Goal: Find specific page/section: Locate item on page

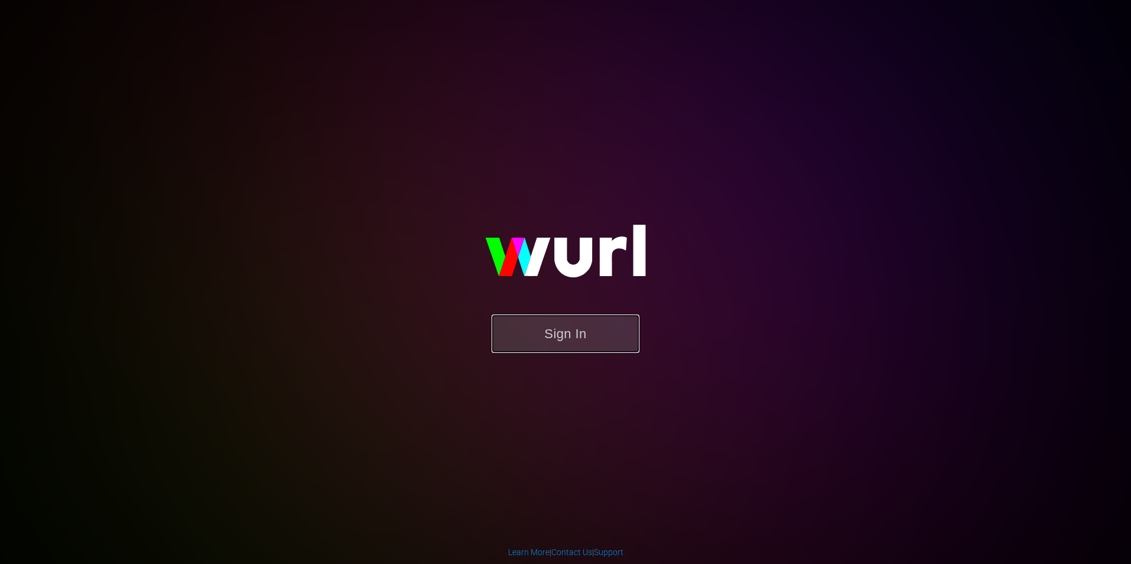
click at [578, 328] on button "Sign In" at bounding box center [565, 334] width 148 height 38
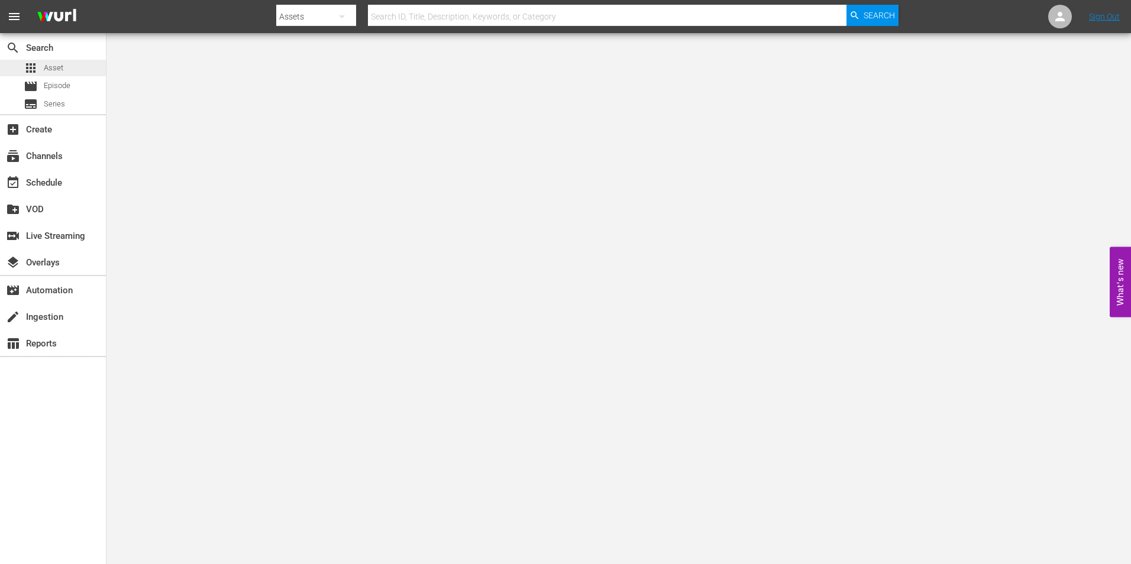
click at [79, 64] on div "apps Asset" at bounding box center [53, 68] width 106 height 17
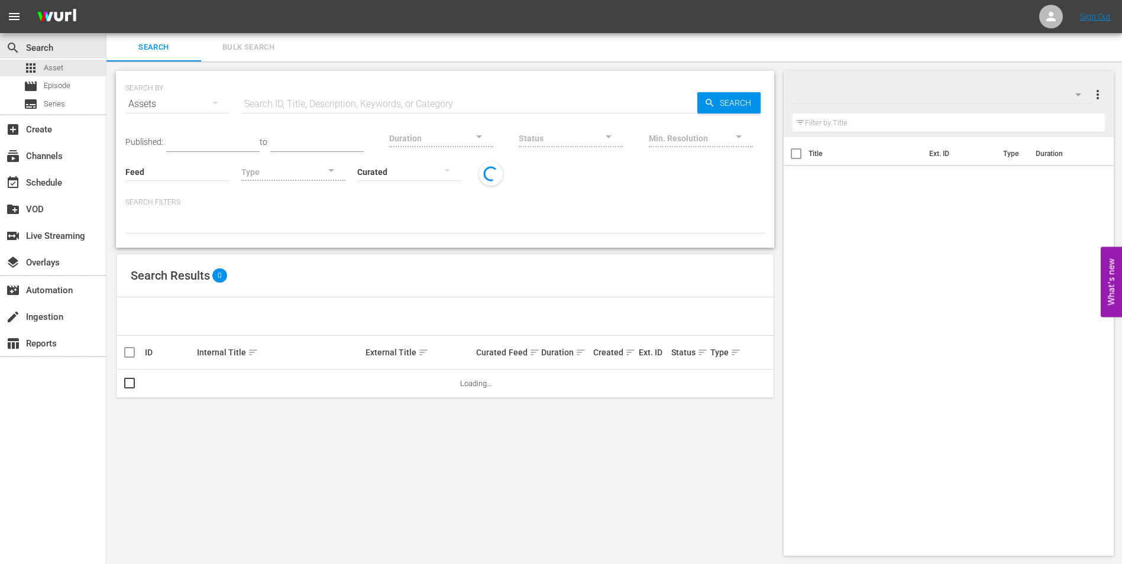
click at [301, 103] on input "text" at bounding box center [469, 104] width 456 height 28
paste input "128180941"
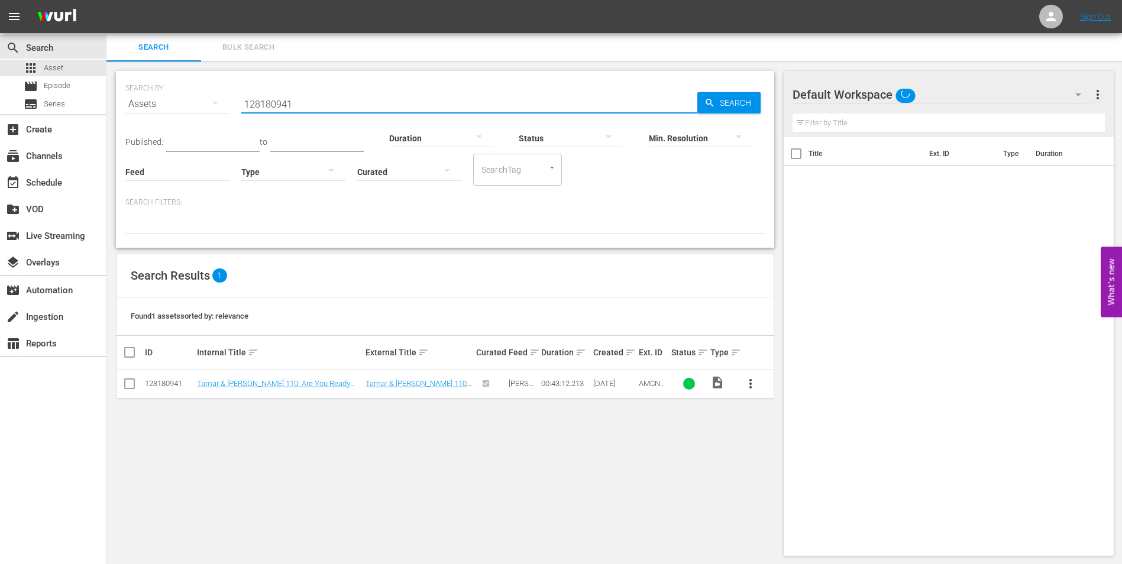
type input "128180941"
